Goal: Task Accomplishment & Management: Manage account settings

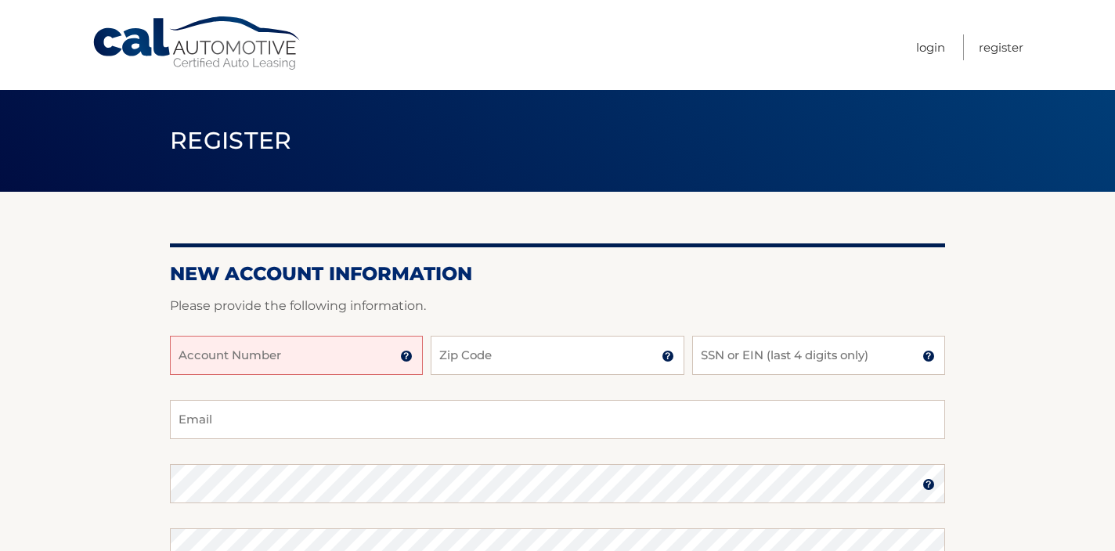
click at [364, 365] on input "Account Number" at bounding box center [296, 355] width 253 height 39
type input "44456003903"
type input "v"
type input "07006"
type input "1666"
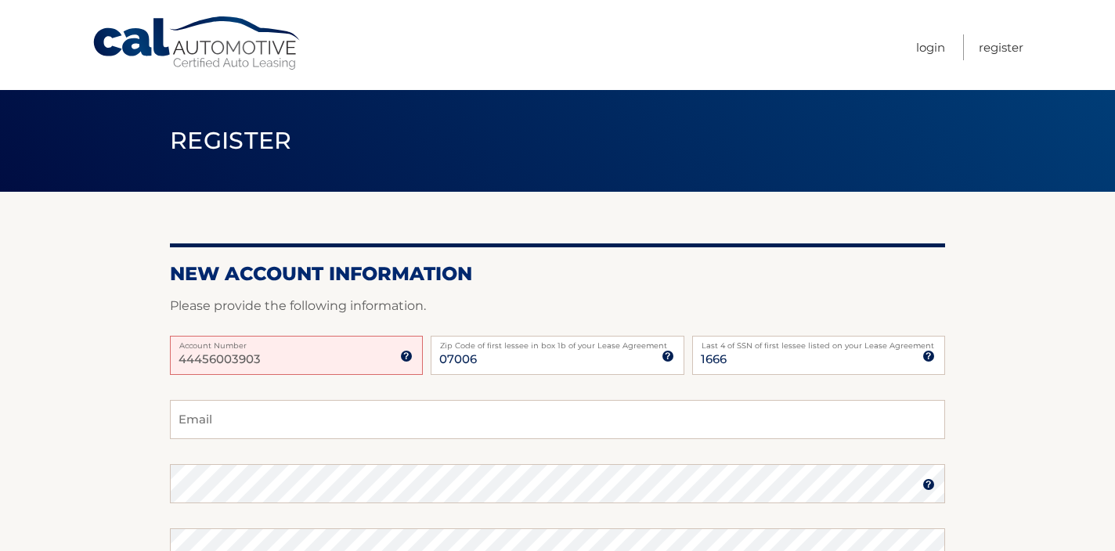
click at [337, 417] on input "Email" at bounding box center [557, 419] width 775 height 39
type input "rdibrita39@gmail.com"
click at [308, 363] on input "44456003903" at bounding box center [296, 355] width 253 height 39
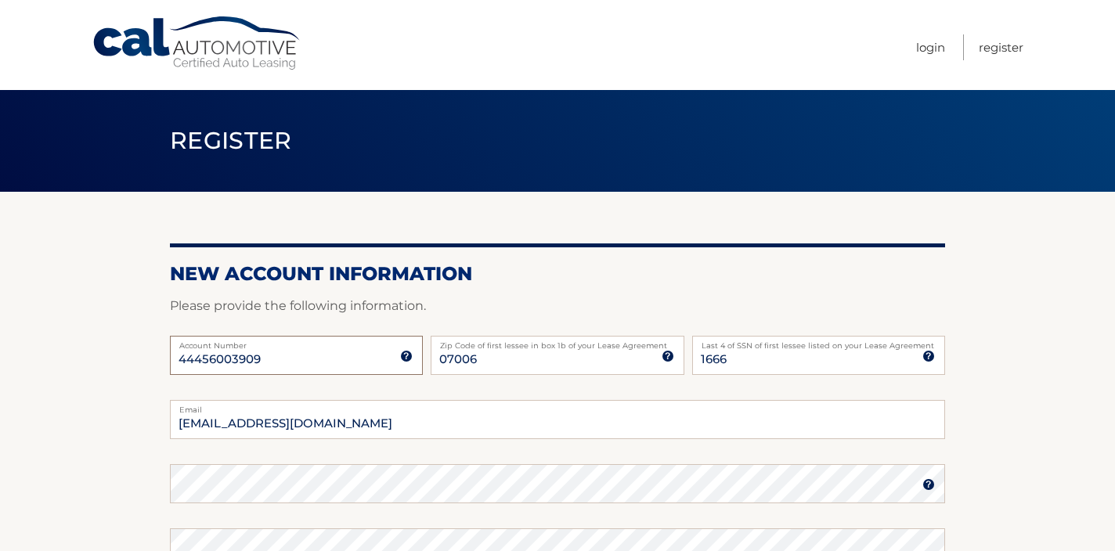
type input "44456003909"
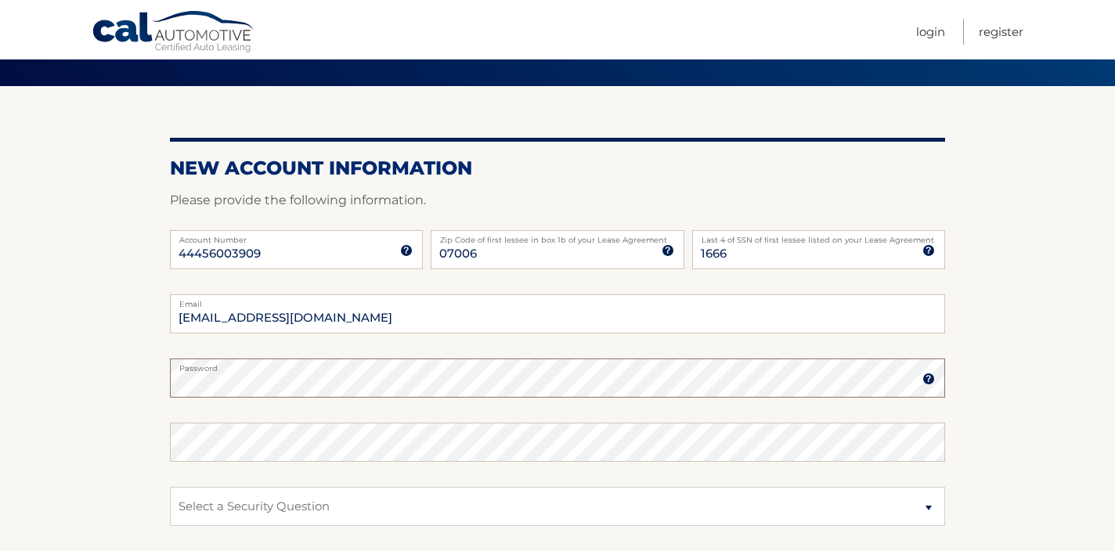
scroll to position [118, 0]
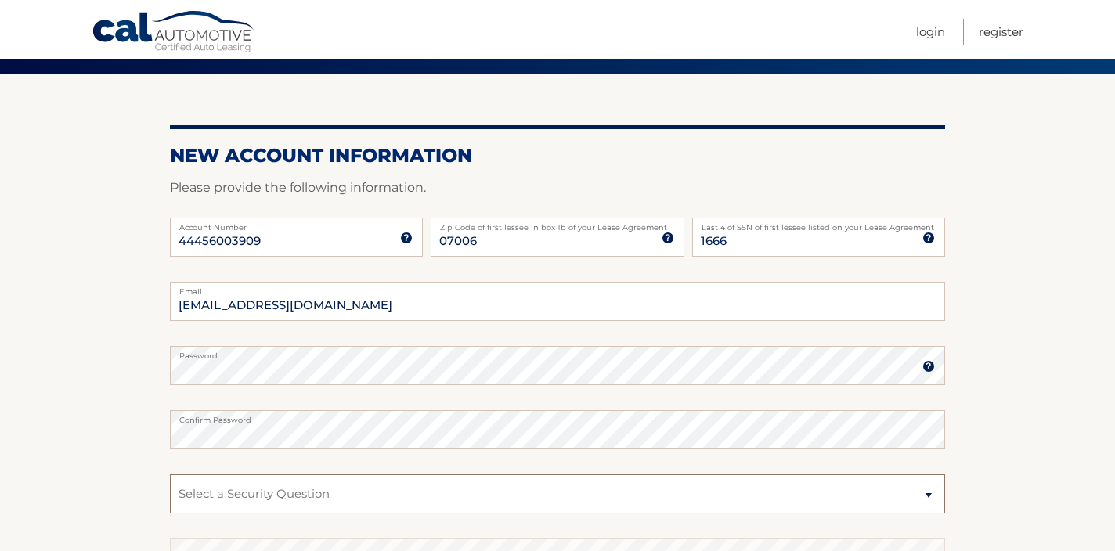
click at [319, 496] on select "Select a Security Question What was the name of your elementary school? What is…" at bounding box center [557, 494] width 775 height 39
select select "2"
click at [170, 475] on select "Select a Security Question What was the name of your elementary school? What is…" at bounding box center [557, 494] width 775 height 39
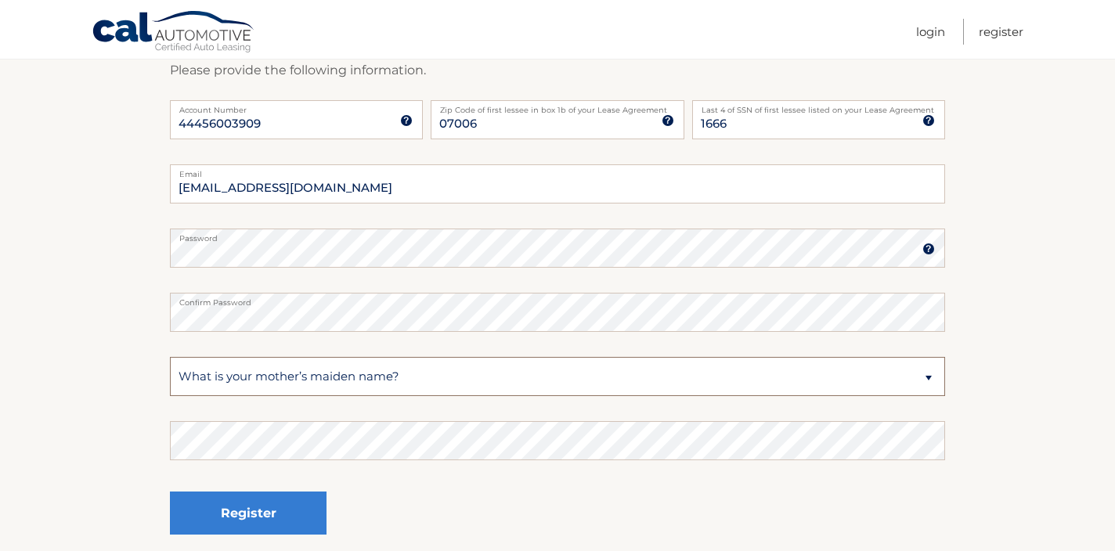
scroll to position [245, 0]
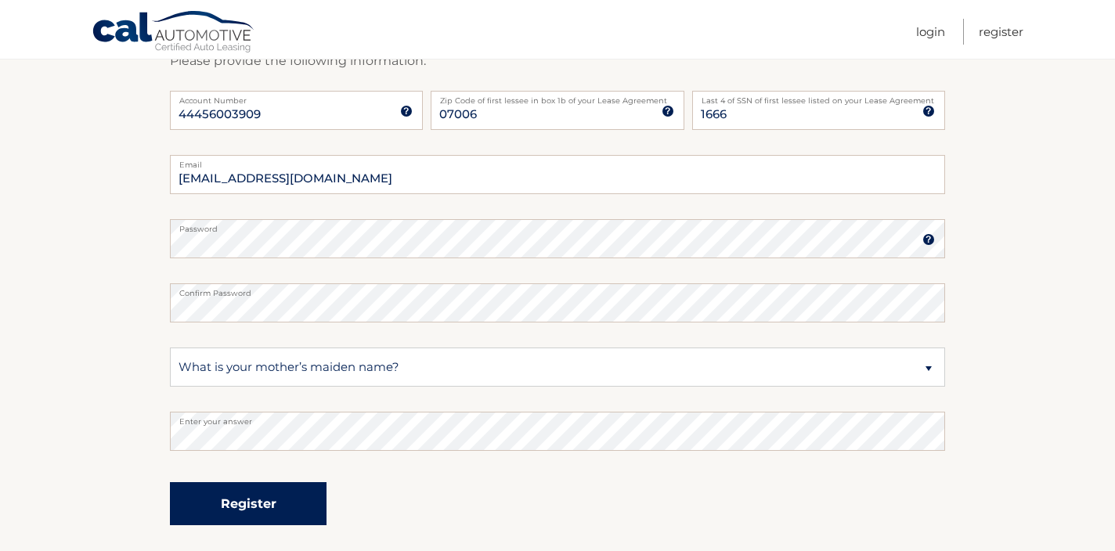
click at [276, 513] on button "Register" at bounding box center [248, 503] width 157 height 43
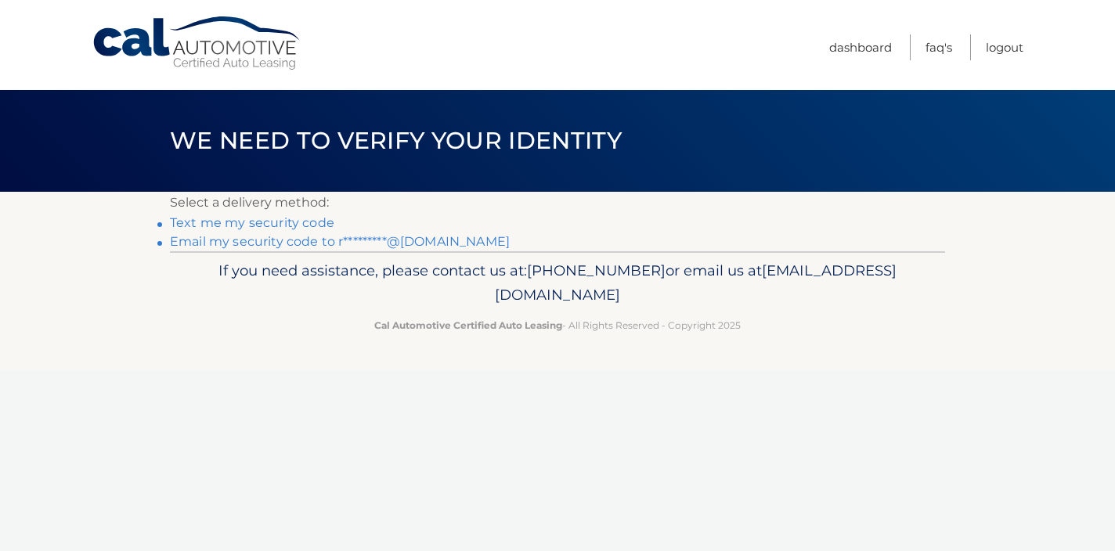
click at [297, 216] on link "Text me my security code" at bounding box center [252, 222] width 164 height 15
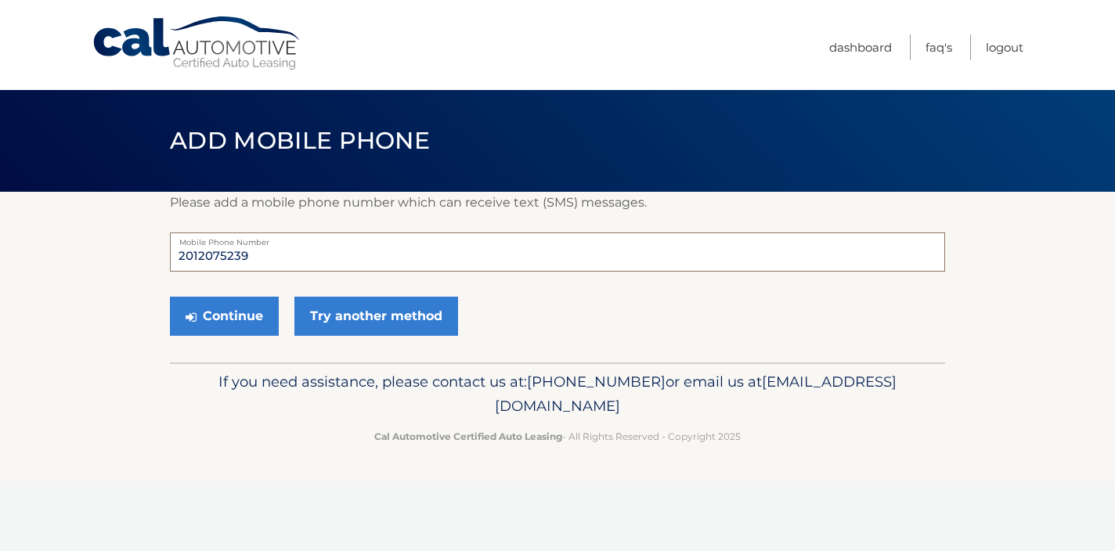
click at [289, 248] on input "2012075239" at bounding box center [557, 252] width 775 height 39
type input "9739015918"
click at [236, 318] on button "Continue" at bounding box center [224, 316] width 109 height 39
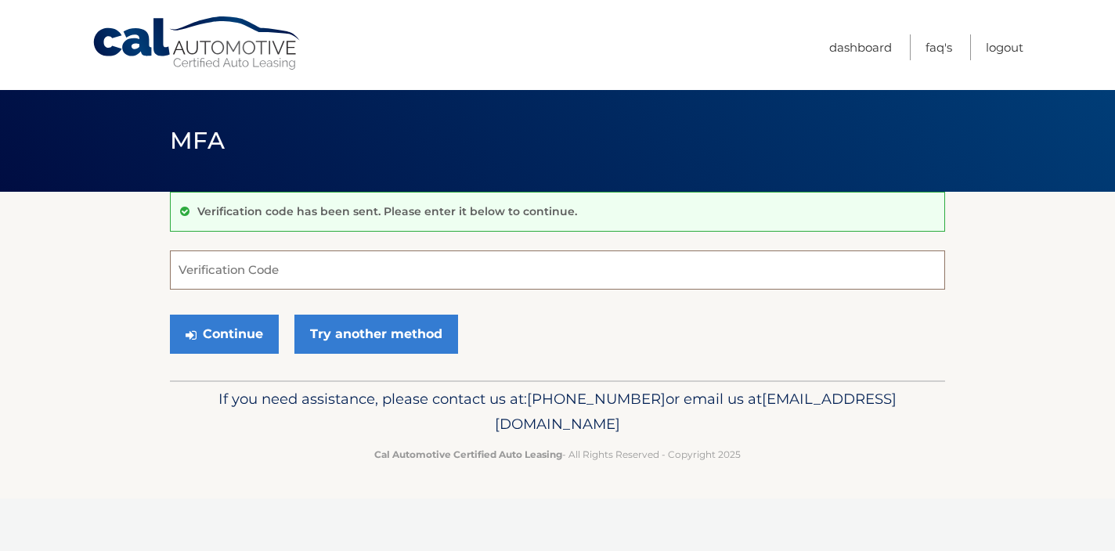
click at [262, 273] on input "Verification Code" at bounding box center [557, 270] width 775 height 39
type input "825604"
click at [229, 331] on button "Continue" at bounding box center [224, 334] width 109 height 39
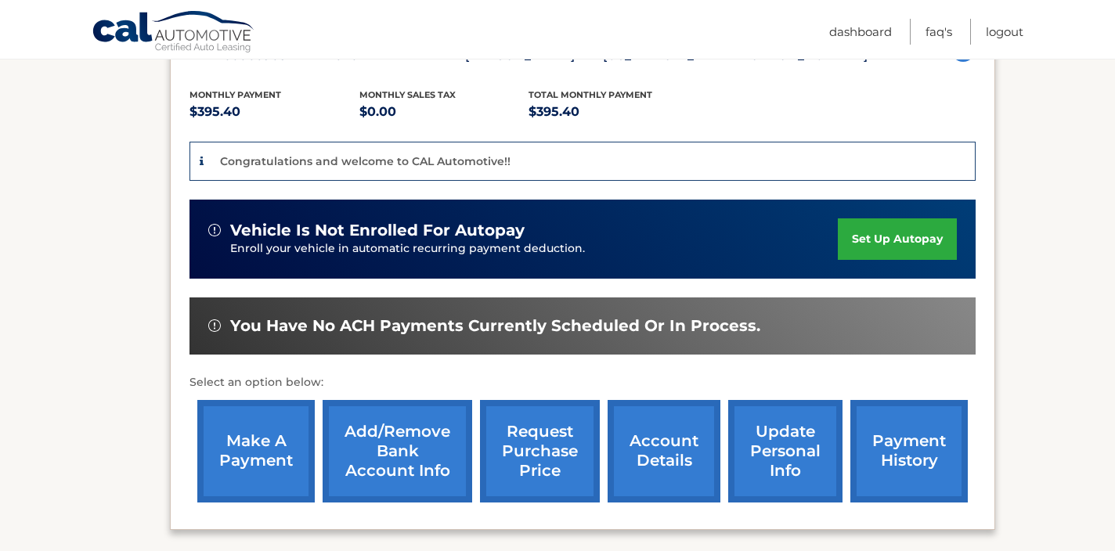
scroll to position [314, 0]
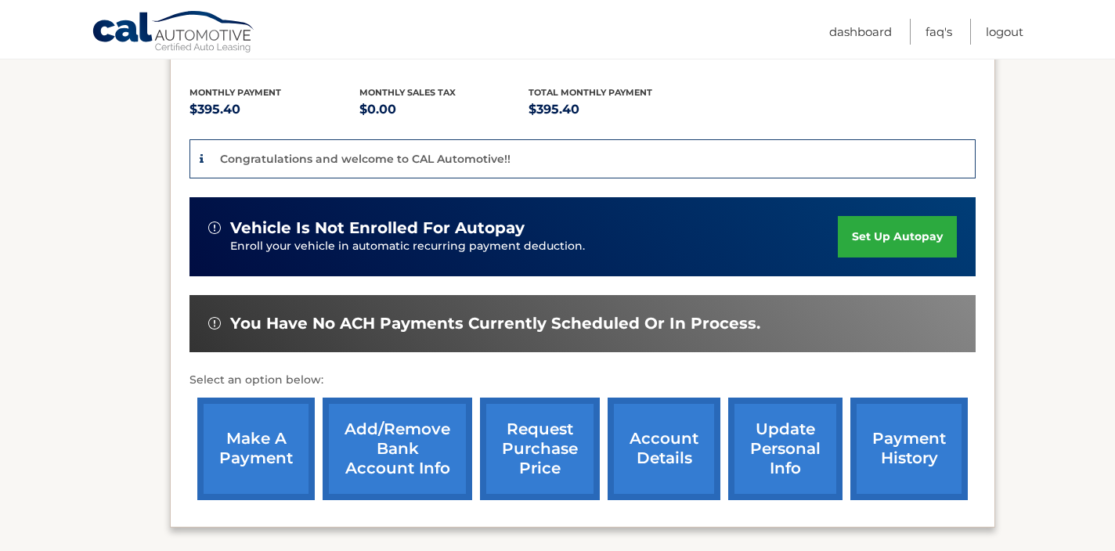
click at [345, 441] on link "Add/Remove bank account info" at bounding box center [398, 449] width 150 height 103
click at [905, 226] on link "set up autopay" at bounding box center [897, 237] width 119 height 42
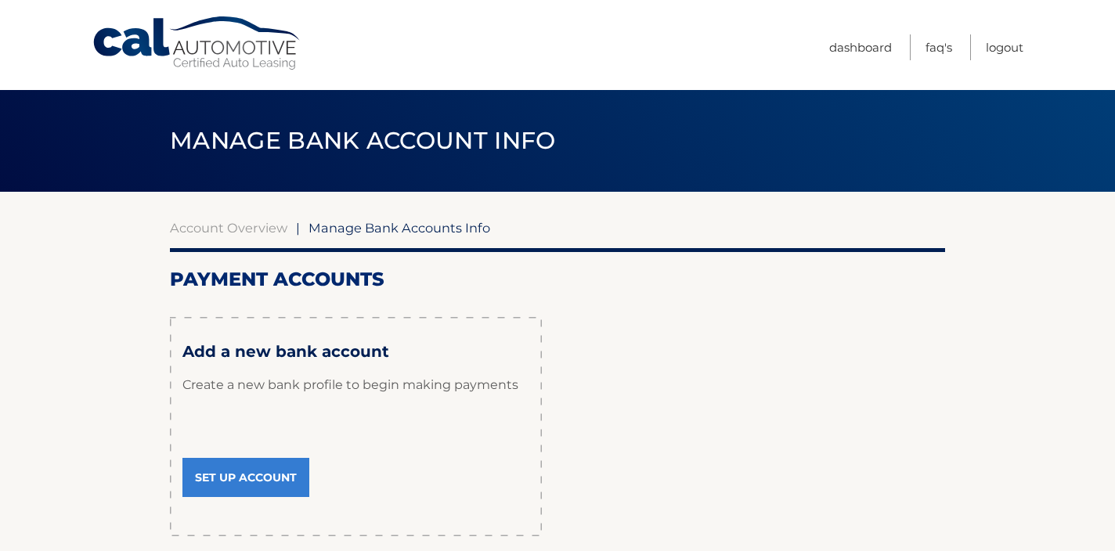
click at [285, 466] on link "Set Up Account" at bounding box center [245, 477] width 127 height 39
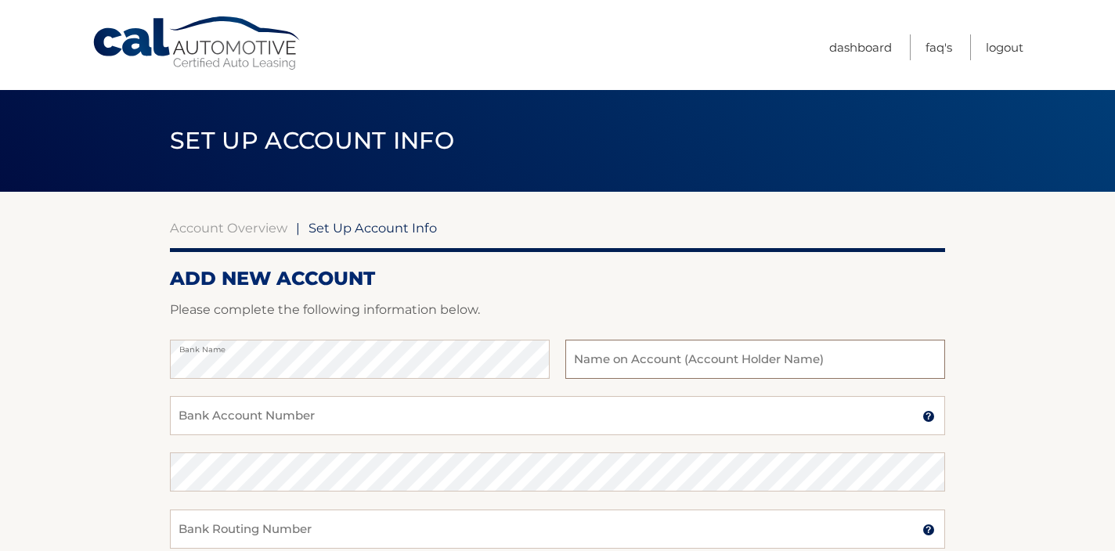
click at [655, 368] on input "text" at bounding box center [756, 359] width 380 height 39
click at [631, 313] on p "Please complete the following information below." at bounding box center [557, 310] width 775 height 22
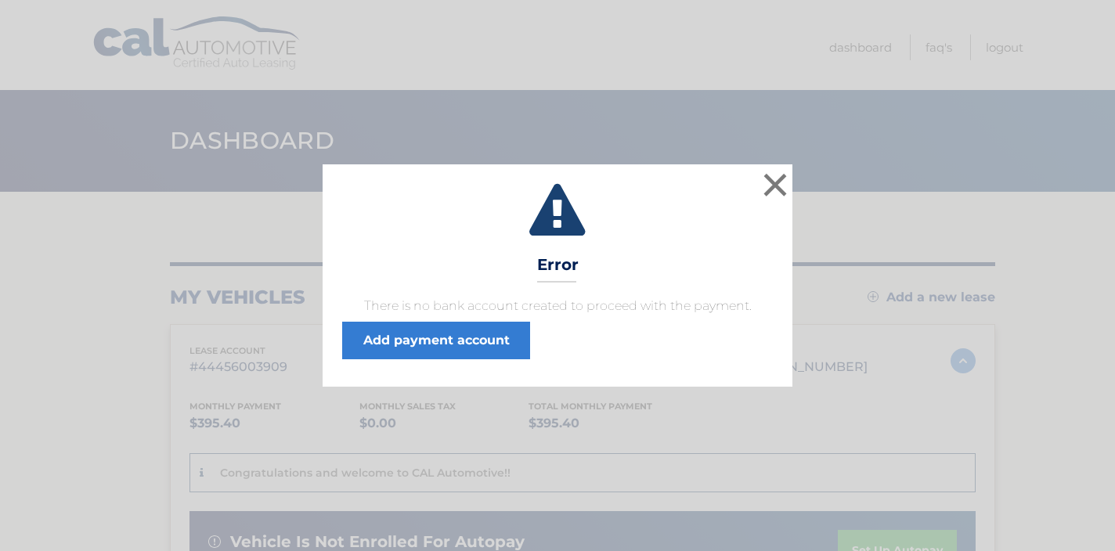
click at [486, 361] on div "× Error There is no bank account created to proceed with the payment. Add payme…" at bounding box center [558, 275] width 470 height 222
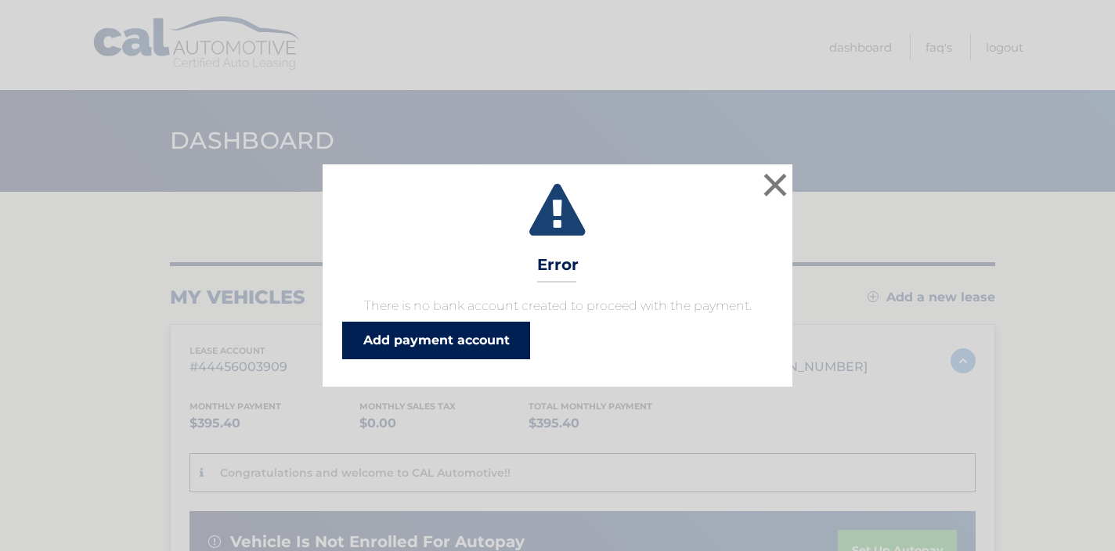
click at [486, 342] on link "Add payment account" at bounding box center [436, 341] width 188 height 38
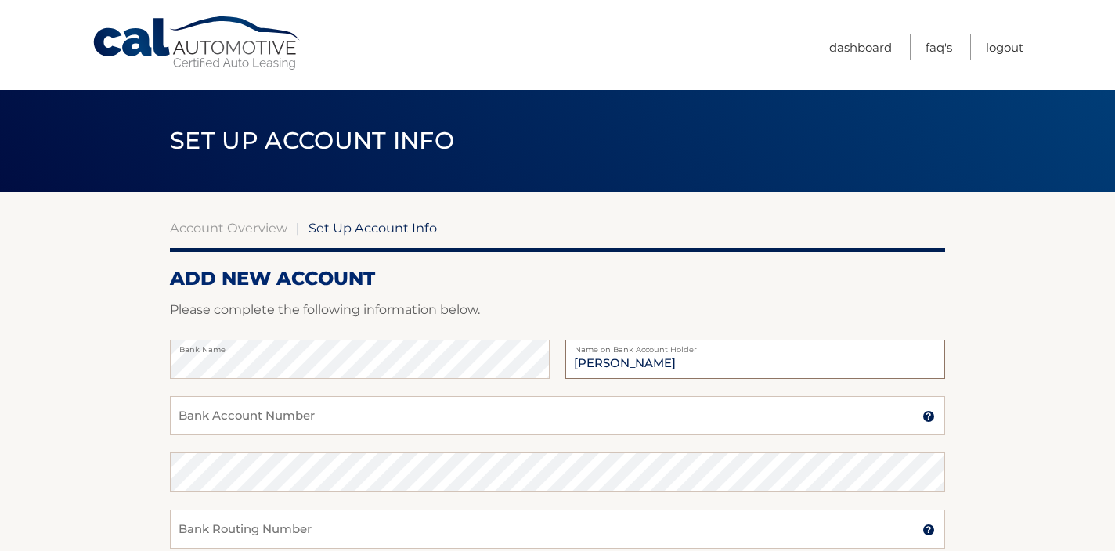
type input "[PERSON_NAME]"
click at [299, 414] on input "Bank Account Number" at bounding box center [557, 415] width 775 height 39
type input "8057330541"
click at [290, 493] on div "Confirm Bank Account Number" at bounding box center [557, 481] width 775 height 56
click at [278, 539] on input "Bank Routing Number" at bounding box center [557, 529] width 775 height 39
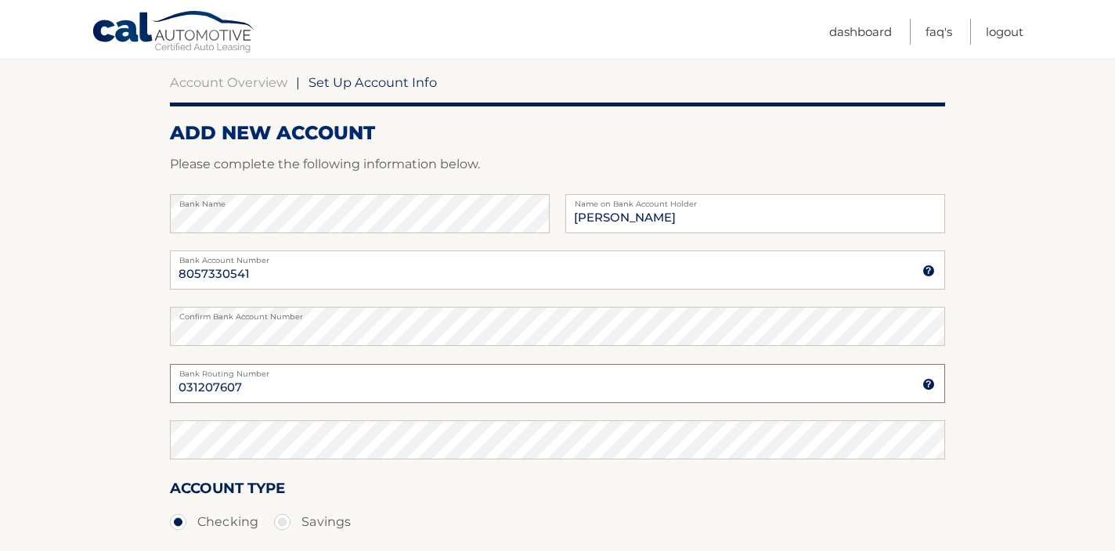
scroll to position [168, 0]
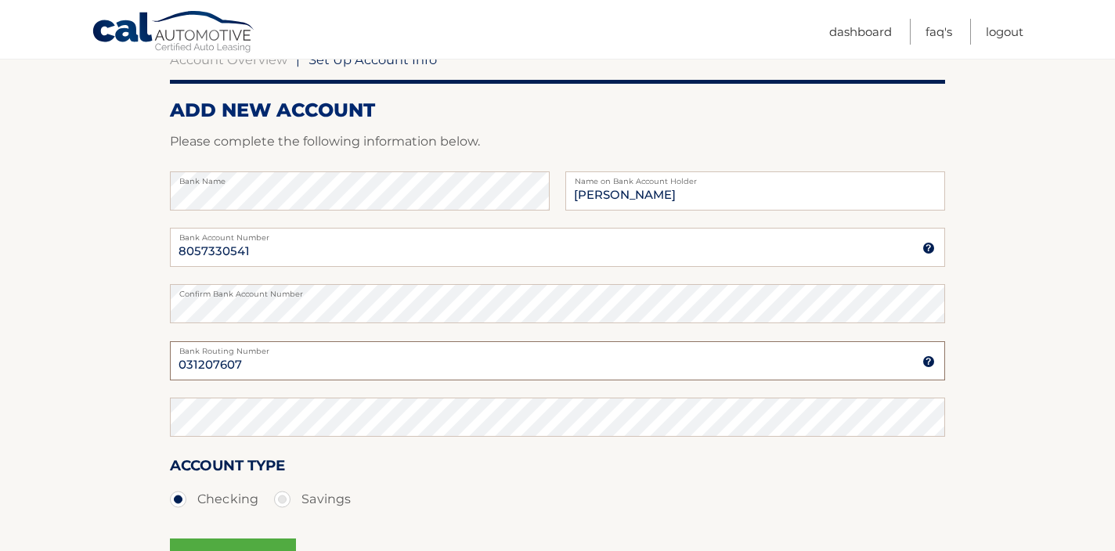
type input "031207607"
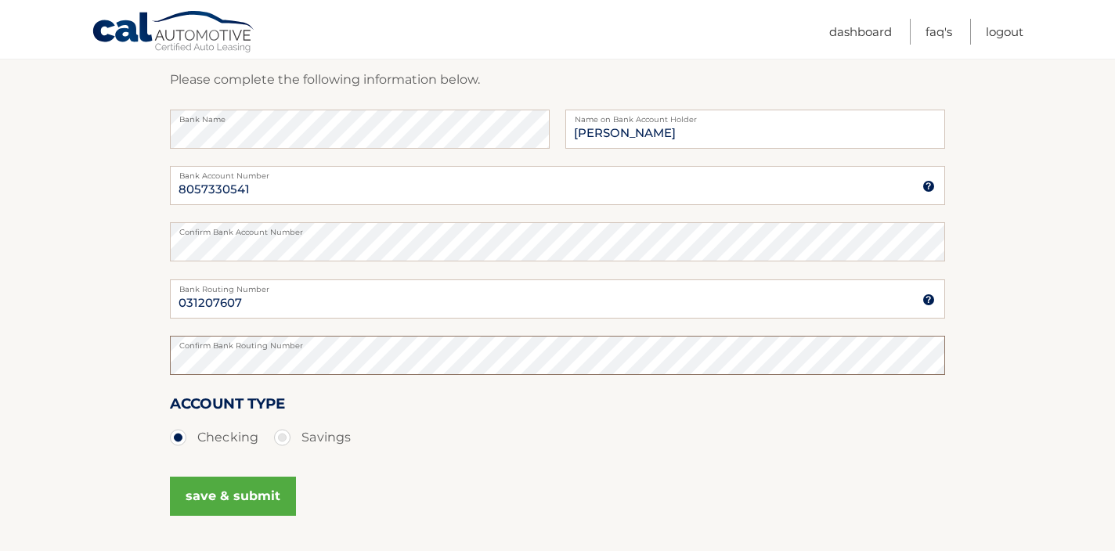
scroll to position [232, 0]
click at [271, 503] on button "save & submit" at bounding box center [233, 494] width 126 height 39
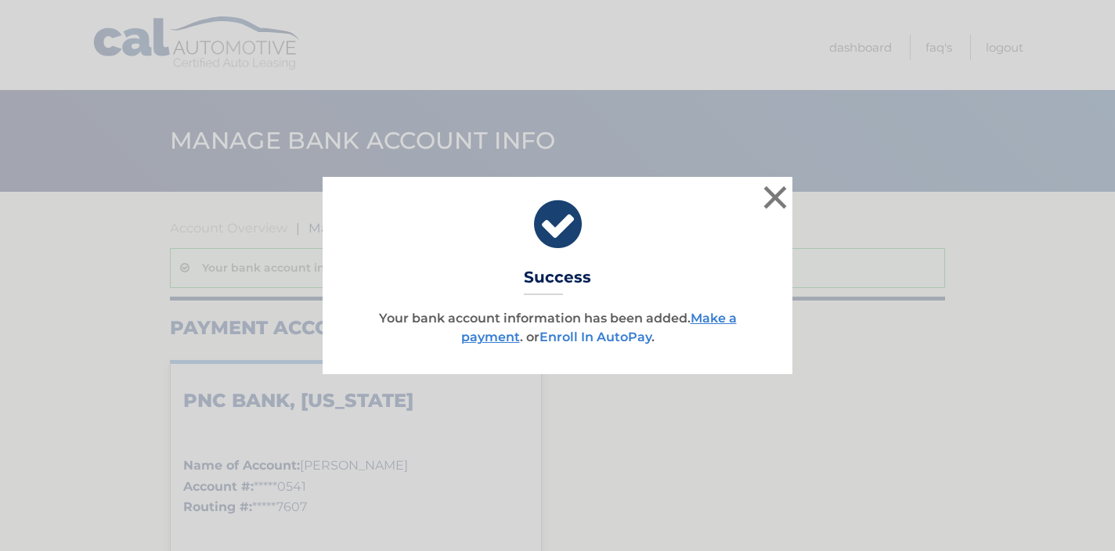
click at [577, 333] on link "Enroll In AutoPay" at bounding box center [596, 337] width 112 height 15
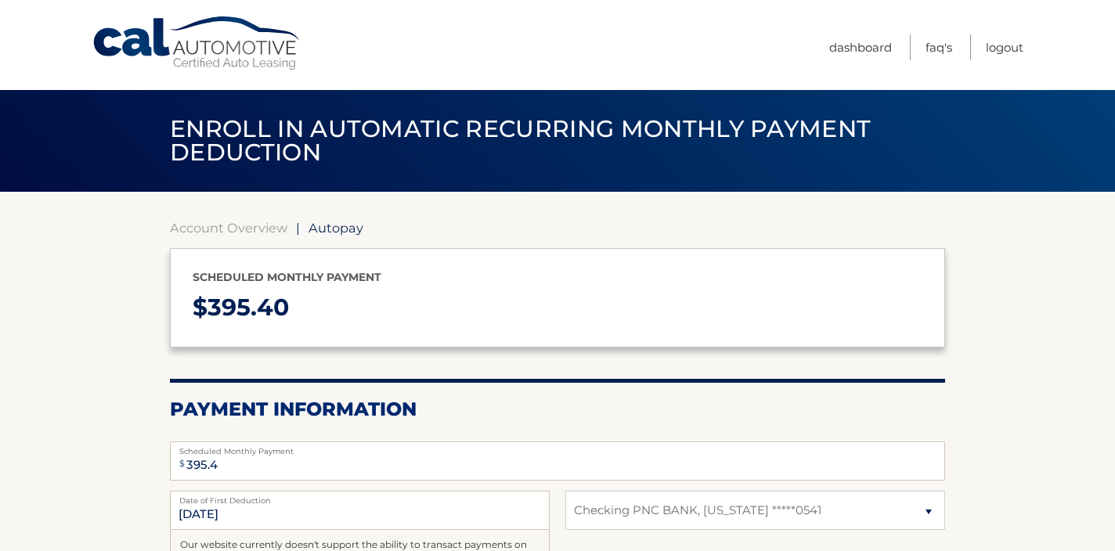
select select "MjRiMmQ4MTUtYmQ5My00ZGEyLTk4NGItNjhmNjNjNDIwZTE1"
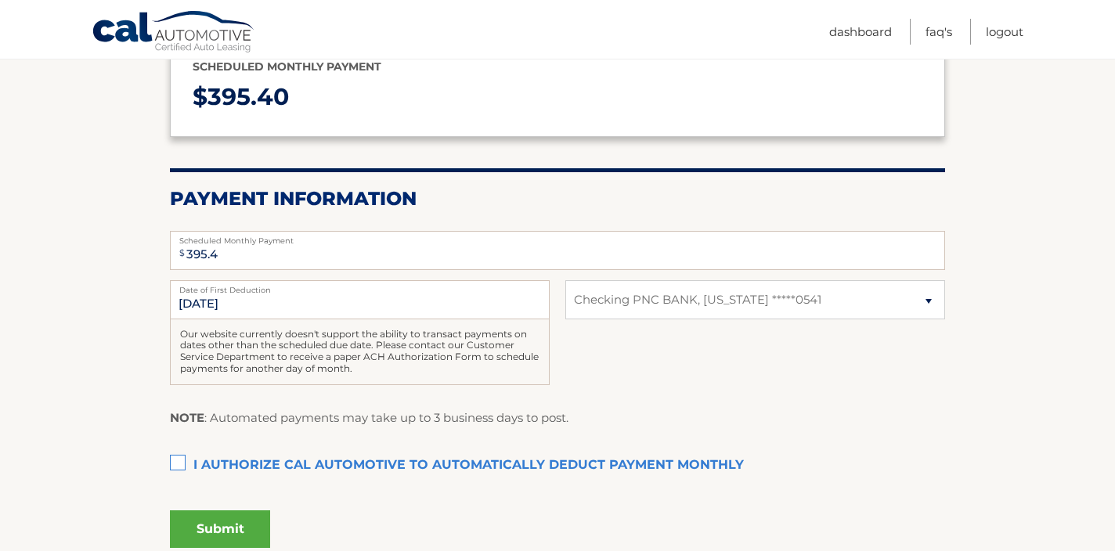
scroll to position [215, 0]
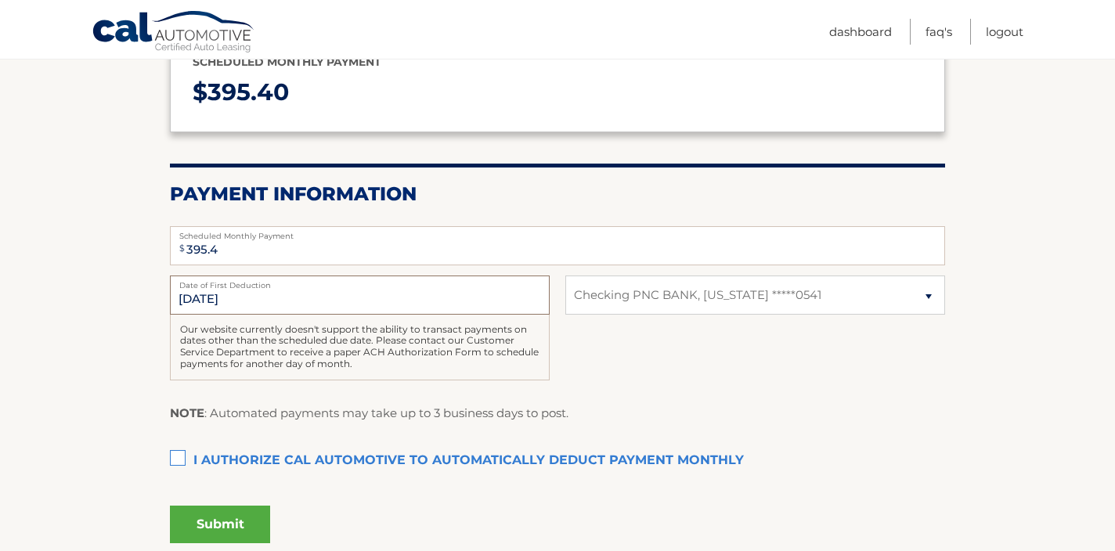
click at [508, 292] on input "[DATE]" at bounding box center [360, 295] width 380 height 39
click at [504, 302] on input "[DATE]" at bounding box center [360, 295] width 380 height 39
click at [213, 300] on input "[DATE]" at bounding box center [360, 295] width 380 height 39
click at [200, 300] on input "[DATE]" at bounding box center [360, 295] width 380 height 39
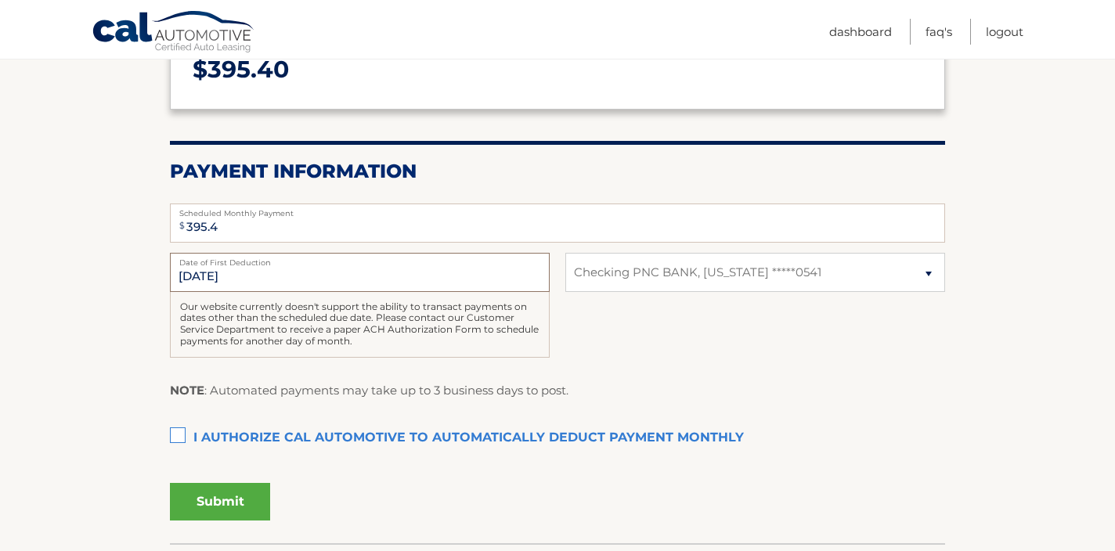
scroll to position [224, 0]
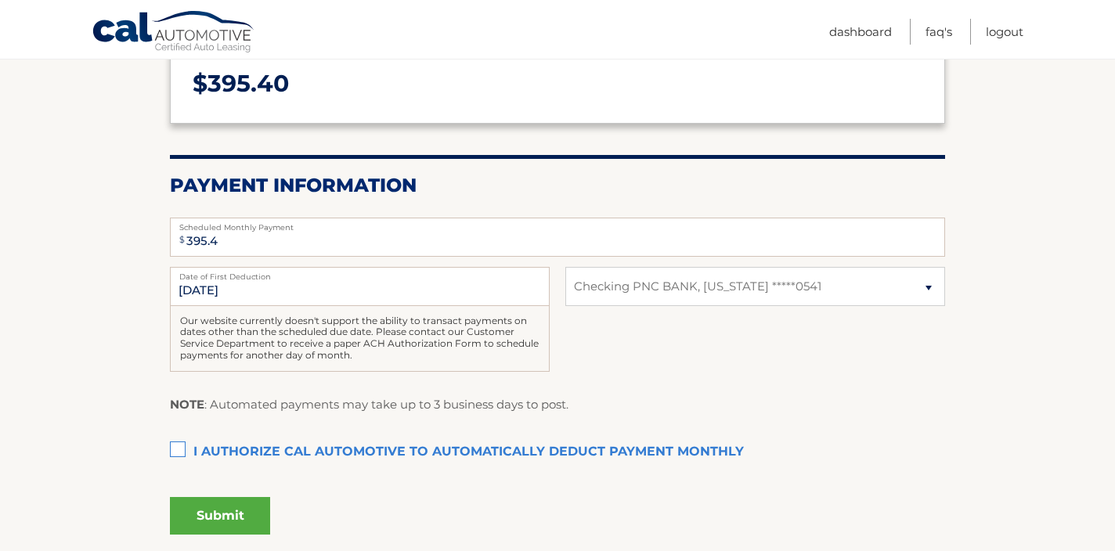
click at [226, 458] on label "I authorize cal automotive to automatically deduct payment monthly This checkbo…" at bounding box center [557, 452] width 775 height 31
click at [0, 0] on input "I authorize cal automotive to automatically deduct payment monthly This checkbo…" at bounding box center [0, 0] width 0 height 0
click at [214, 511] on button "Submit" at bounding box center [220, 516] width 100 height 38
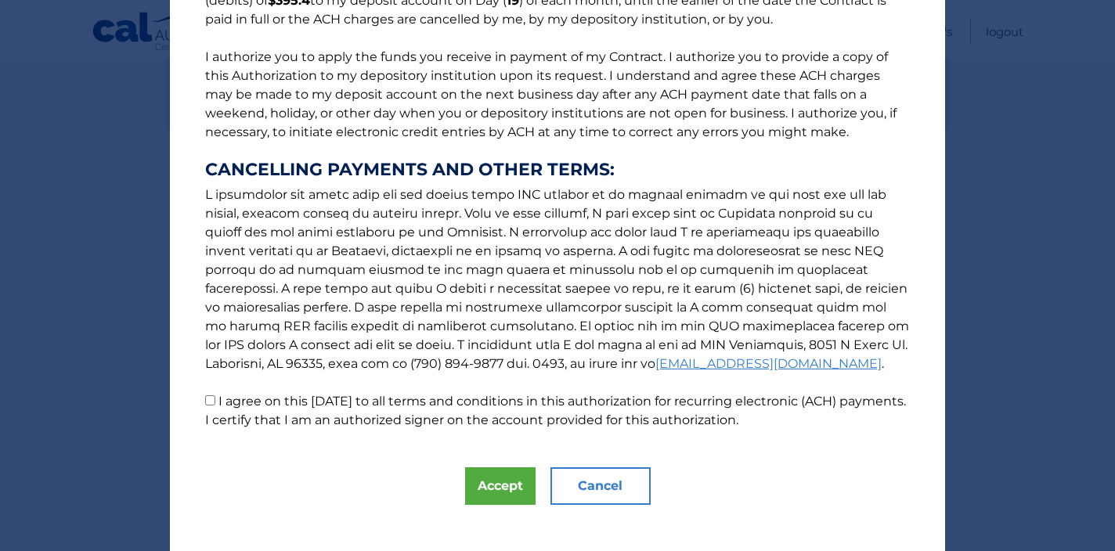
scroll to position [188, 0]
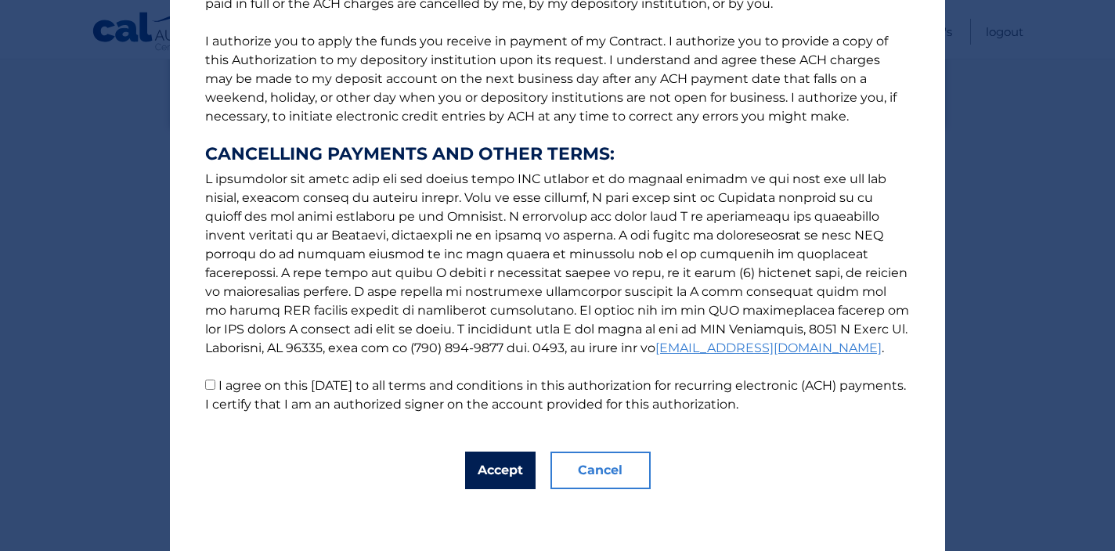
click at [488, 461] on button "Accept" at bounding box center [500, 471] width 70 height 38
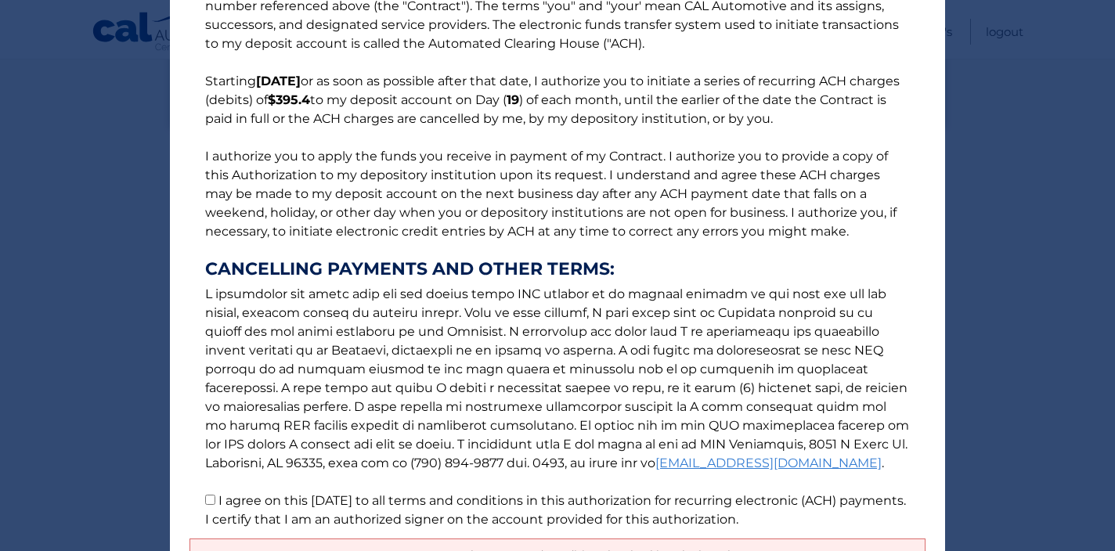
scroll to position [226, 0]
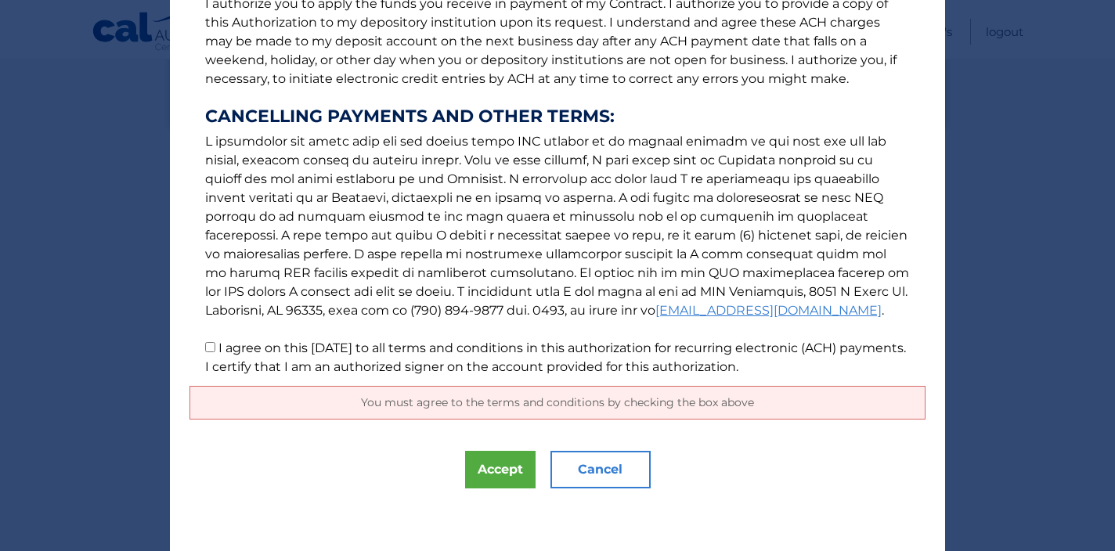
click at [215, 351] on p "The words "I" "me" and "my" mean any identified Customer who signs this Authori…" at bounding box center [558, 92] width 736 height 570
click at [215, 349] on input "I agree on this [DATE] to all terms and conditions in this authorization for re…" at bounding box center [210, 347] width 10 height 10
checkbox input "true"
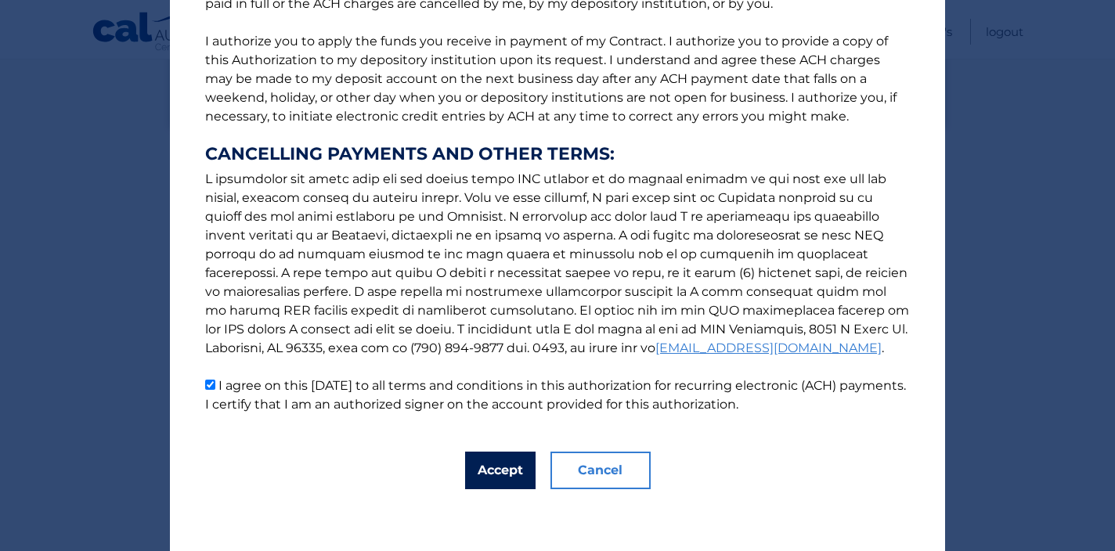
click at [498, 474] on button "Accept" at bounding box center [500, 471] width 70 height 38
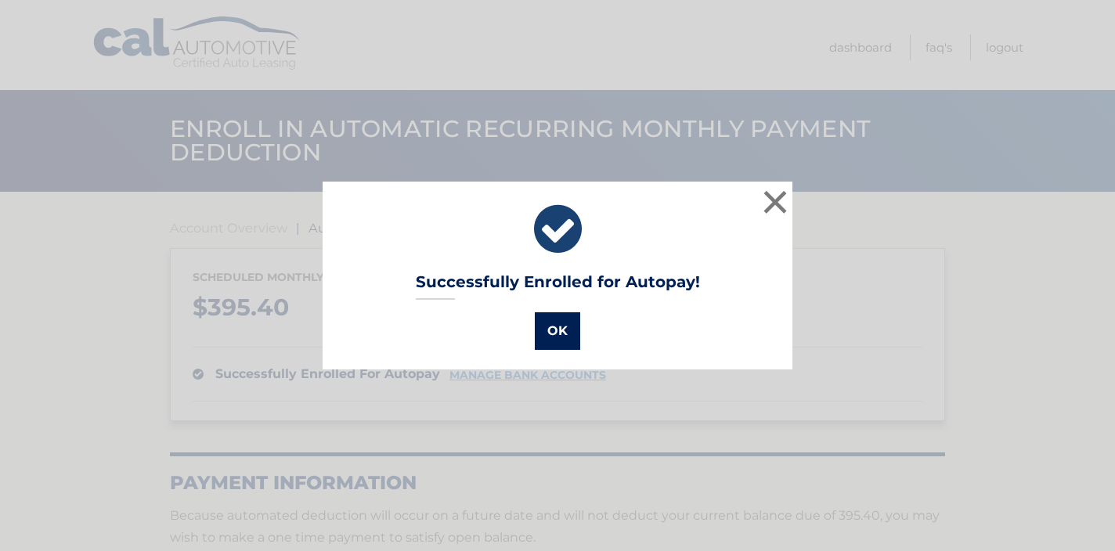
click at [571, 337] on button "OK" at bounding box center [557, 332] width 45 height 38
